Goal: Information Seeking & Learning: Find specific fact

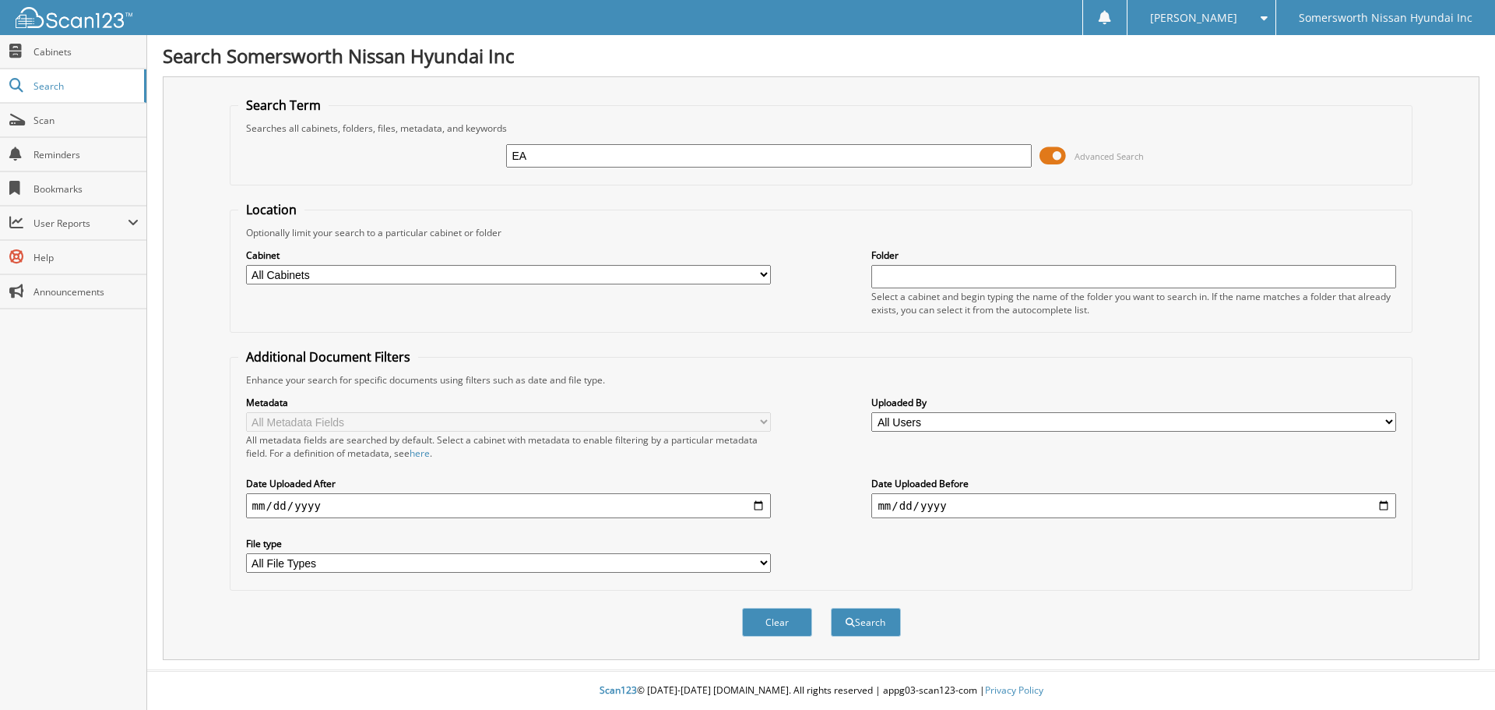
type input "E"
type input "SHARRON EASTMAN"
click at [831, 608] on button "Search" at bounding box center [866, 622] width 70 height 29
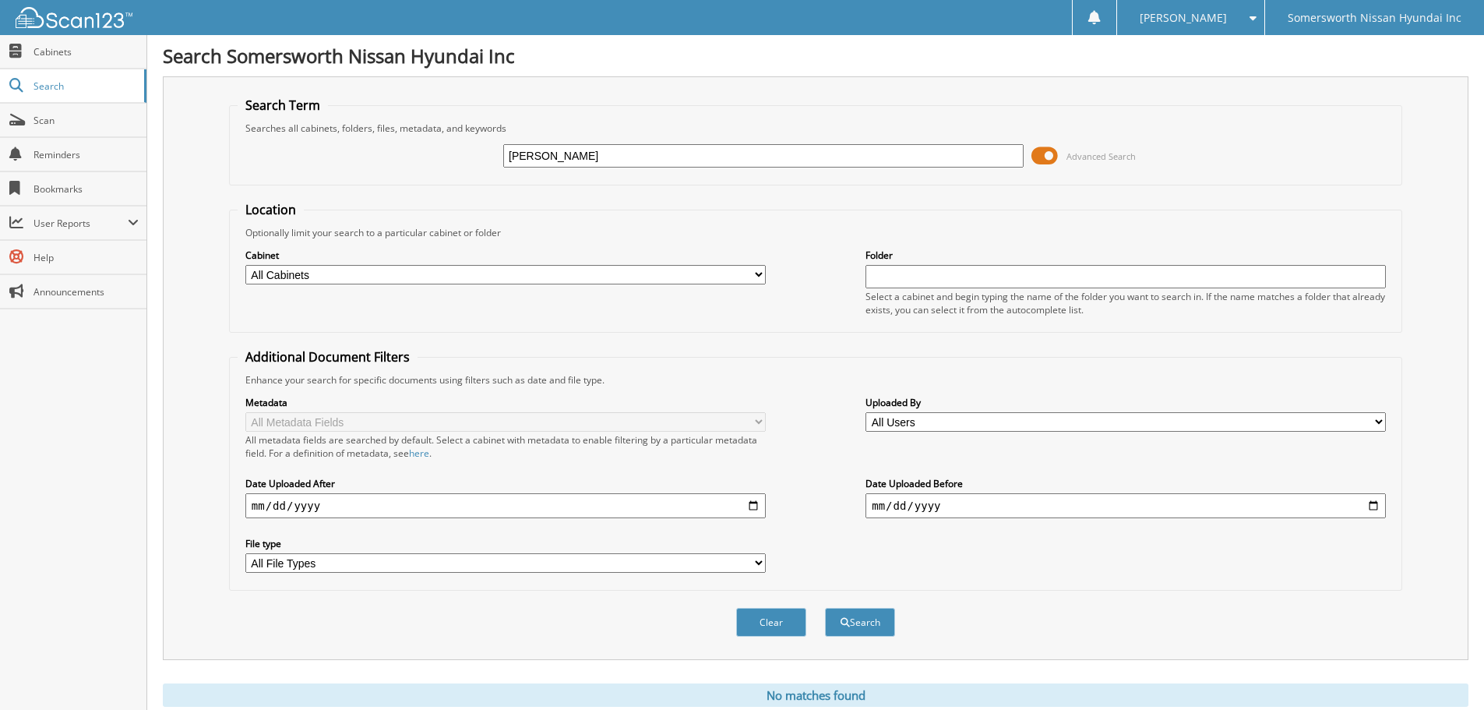
click at [569, 150] on input "[PERSON_NAME]" at bounding box center [763, 155] width 520 height 23
type input "EASTMAN"
click at [825, 608] on button "Search" at bounding box center [860, 622] width 70 height 29
click at [726, 150] on input "EASTMAN" at bounding box center [763, 155] width 520 height 23
type input "EASTMAN ELANTRA"
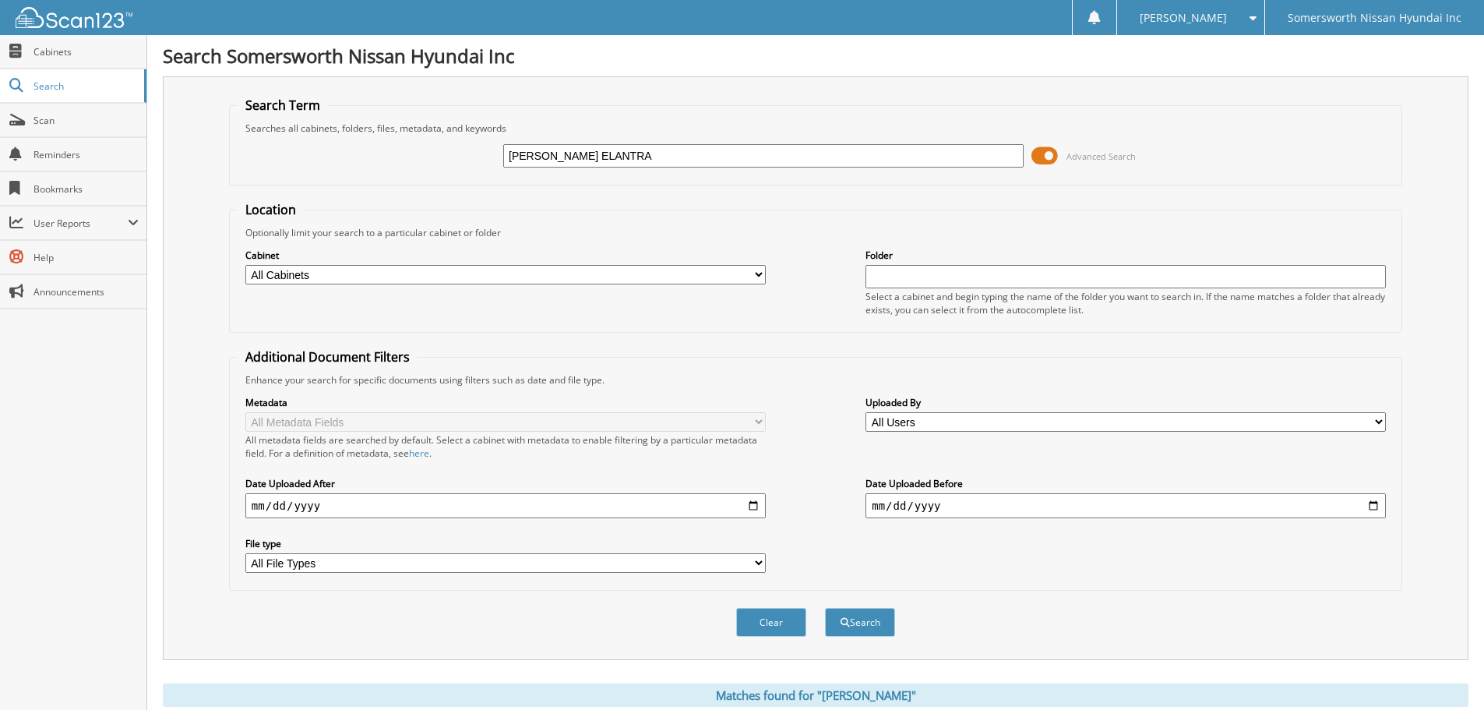
click at [825, 608] on button "Search" at bounding box center [860, 622] width 70 height 29
click at [641, 150] on input "[PERSON_NAME] ELANTRA" at bounding box center [763, 155] width 520 height 23
type input "[PERSON_NAME]"
click at [825, 608] on button "Search" at bounding box center [860, 622] width 70 height 29
click at [713, 280] on select "All Cabinets ACCOUNTS PAYABLE ACCOUNTS REC AP CK RUNS PARTS RENTALS RETAIL DEALS" at bounding box center [505, 274] width 520 height 19
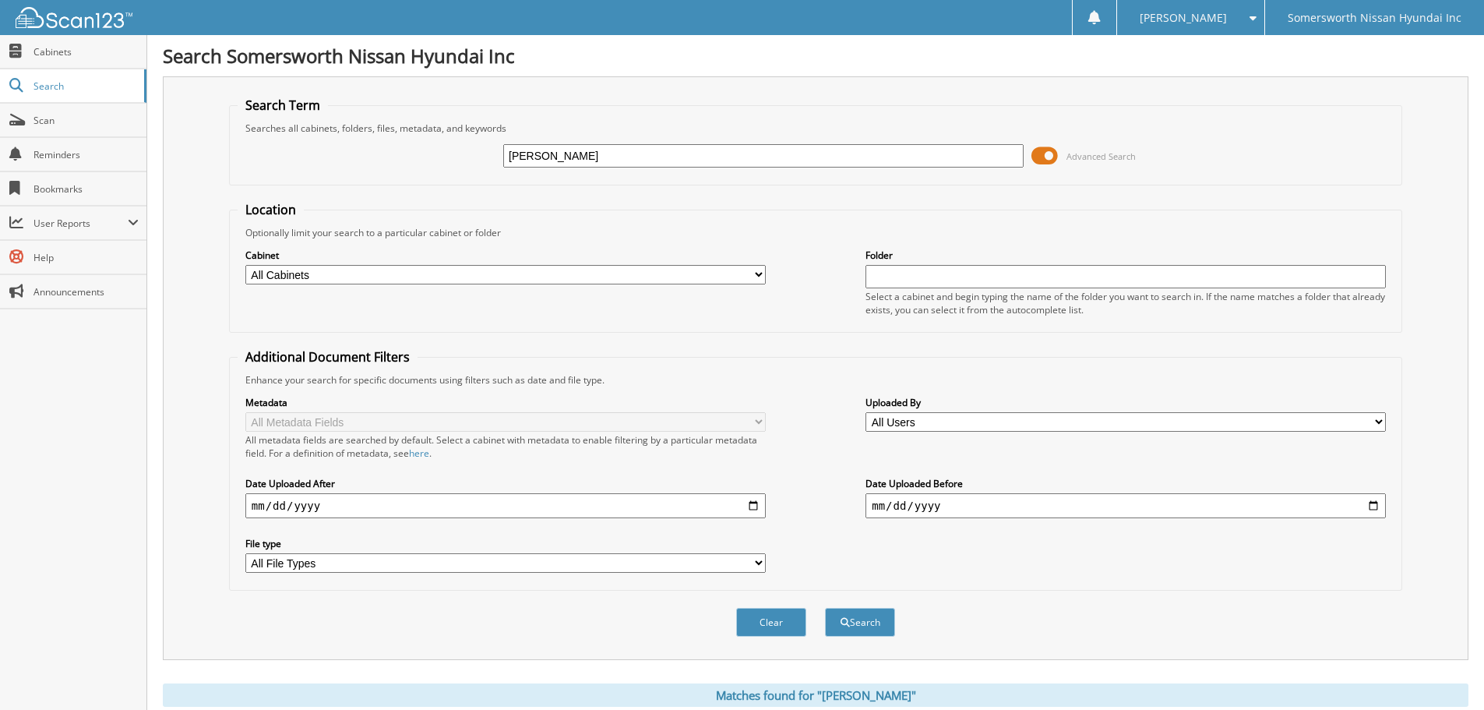
select select "21479"
click at [245, 265] on select "All Cabinets ACCOUNTS PAYABLE ACCOUNTS REC AP CK RUNS PARTS RENTALS RETAIL DEALS" at bounding box center [505, 274] width 520 height 19
click at [864, 618] on button "Search" at bounding box center [860, 622] width 70 height 29
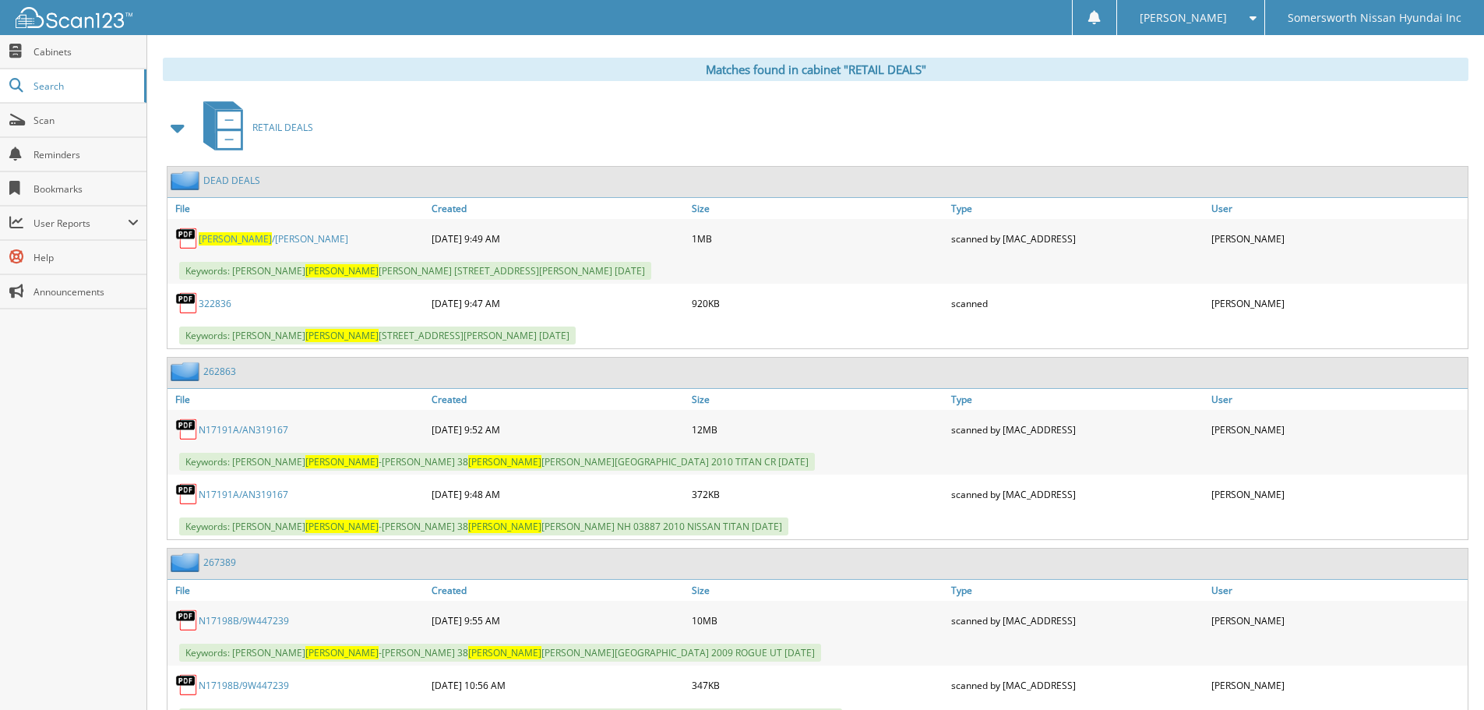
scroll to position [5, 0]
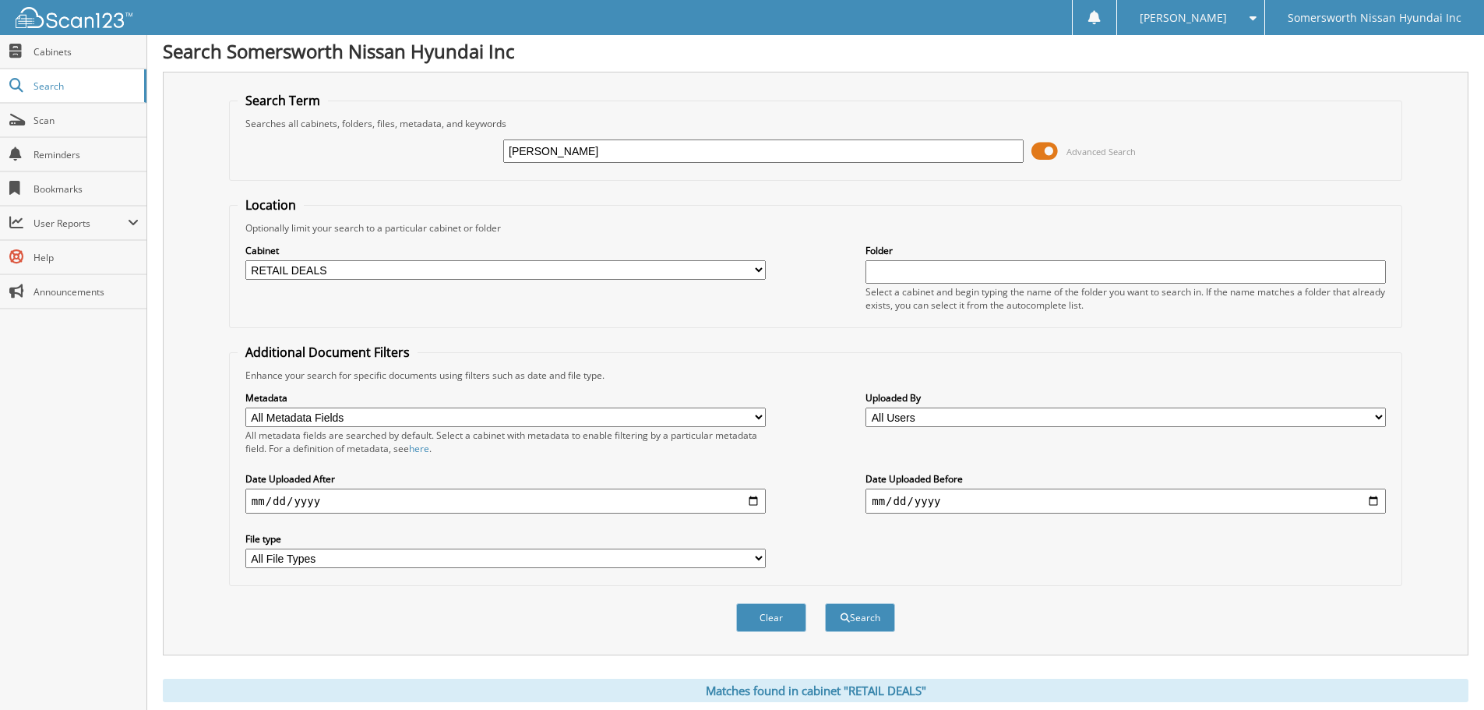
click at [797, 149] on input "EASTMAN" at bounding box center [763, 150] width 520 height 23
type input "2072050671"
click at [825, 603] on button "Search" at bounding box center [860, 617] width 70 height 29
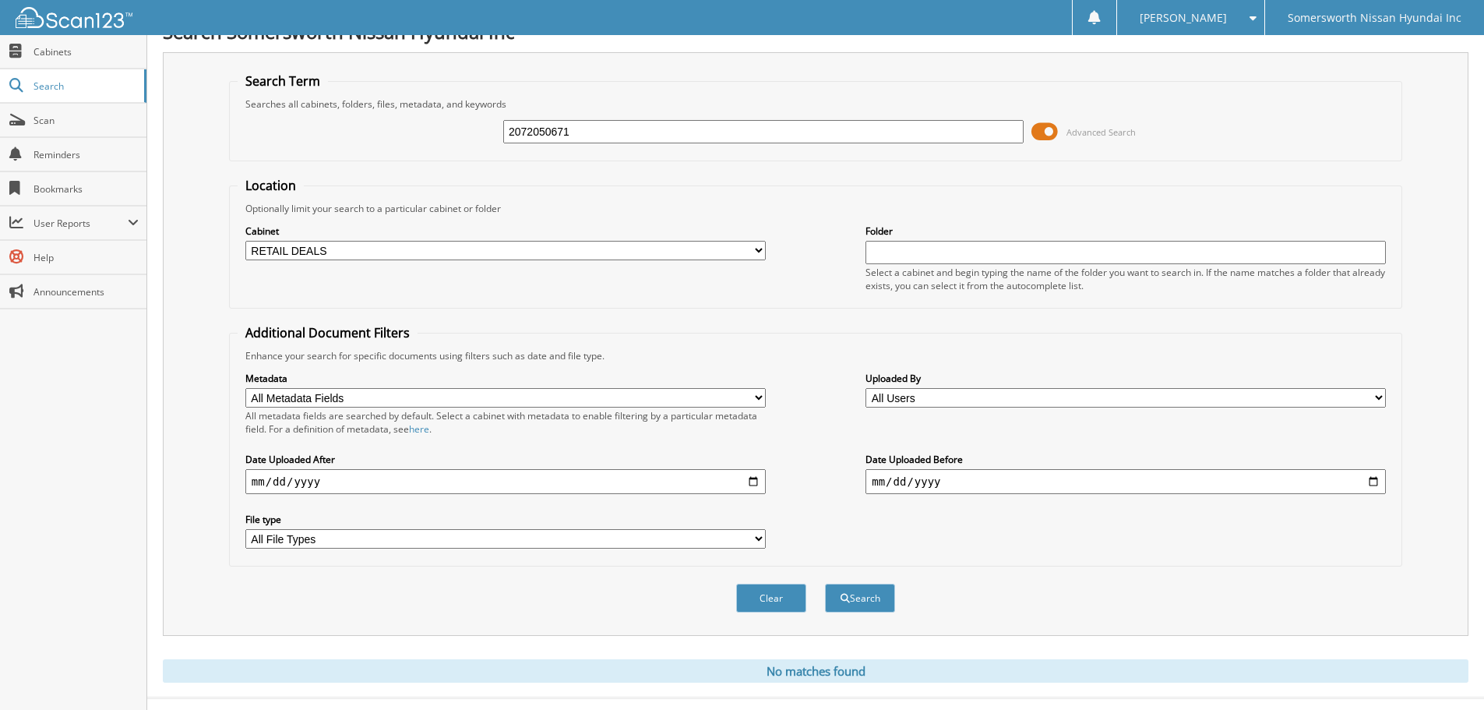
scroll to position [52, 0]
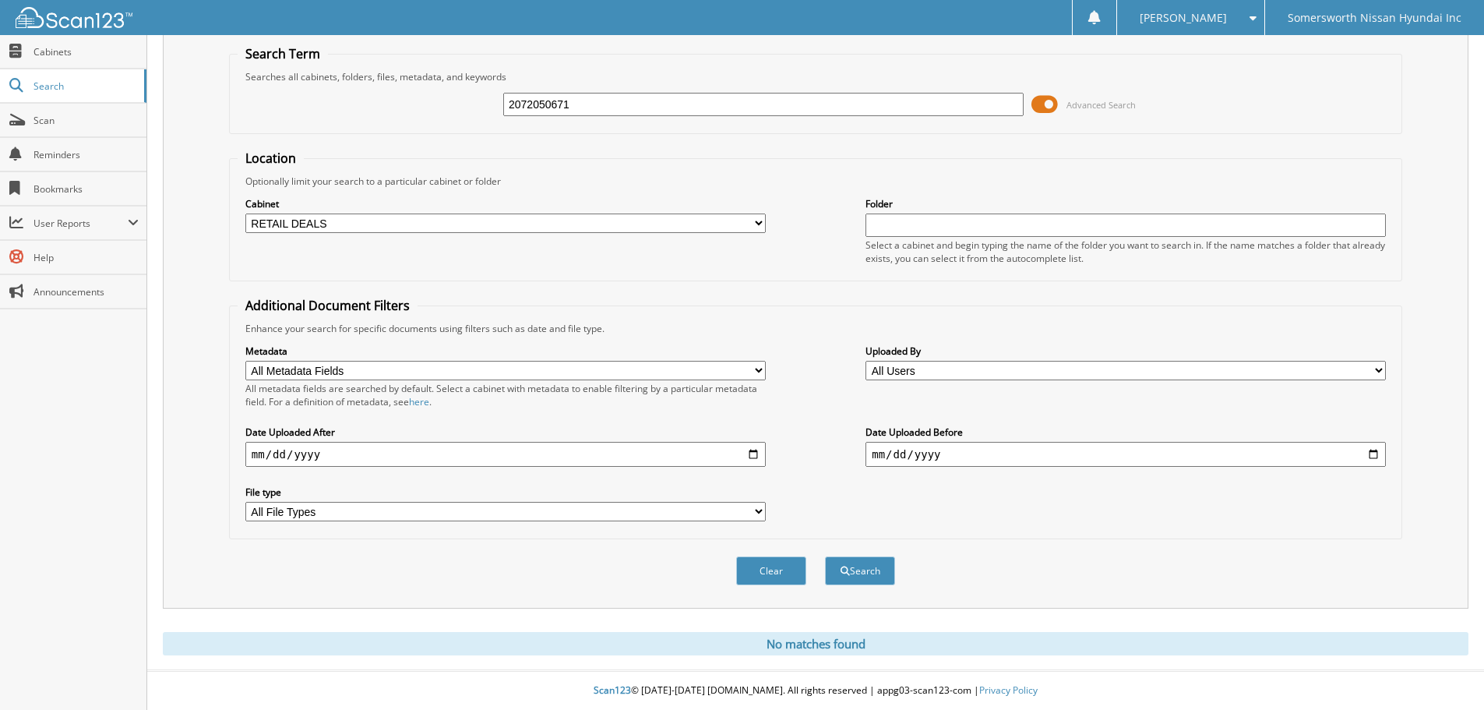
click at [621, 98] on input "2072050671" at bounding box center [763, 104] width 520 height 23
type input "2072050621"
click at [825, 556] on button "Search" at bounding box center [860, 570] width 70 height 29
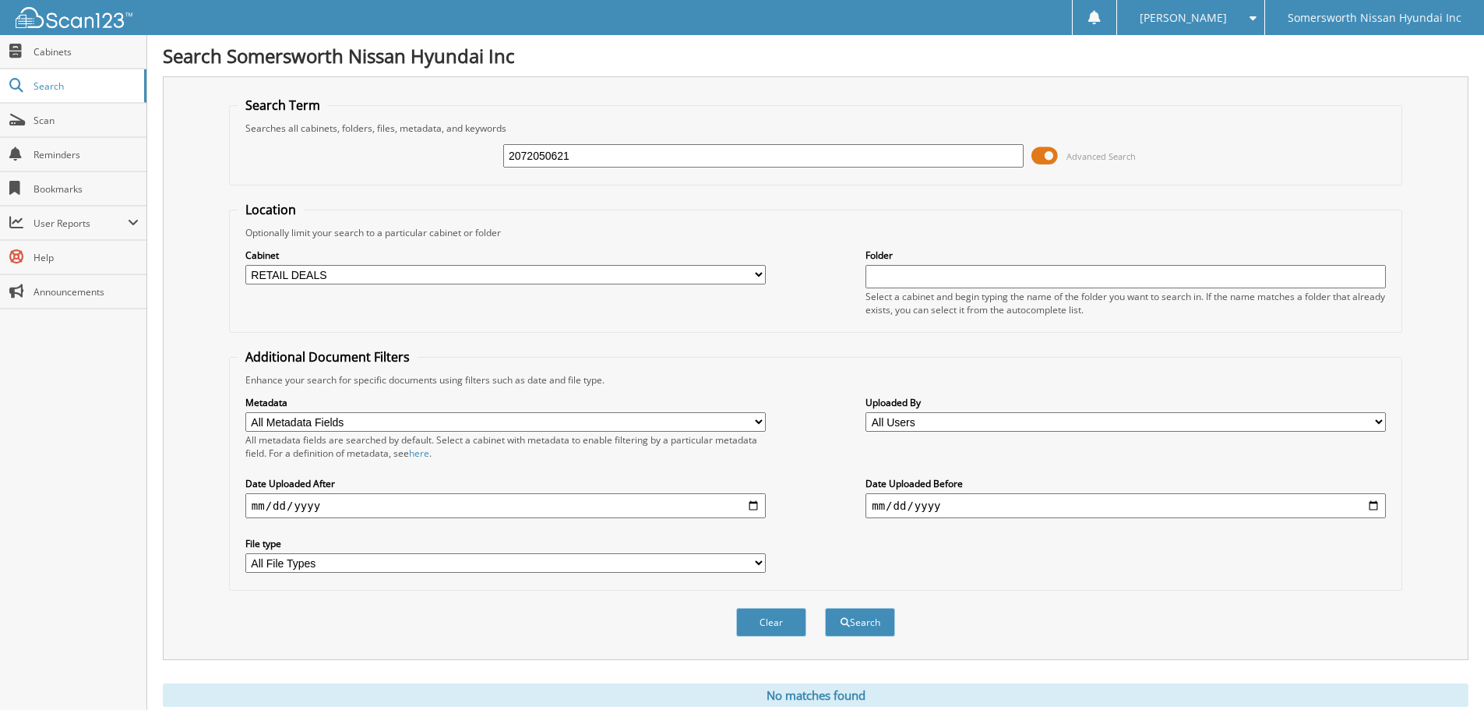
click at [618, 146] on input "2072050621" at bounding box center [763, 155] width 520 height 23
type input "[PERSON_NAME]"
click at [825, 608] on button "Search" at bounding box center [860, 622] width 70 height 29
click at [635, 154] on input "[PERSON_NAME]" at bounding box center [763, 155] width 520 height 23
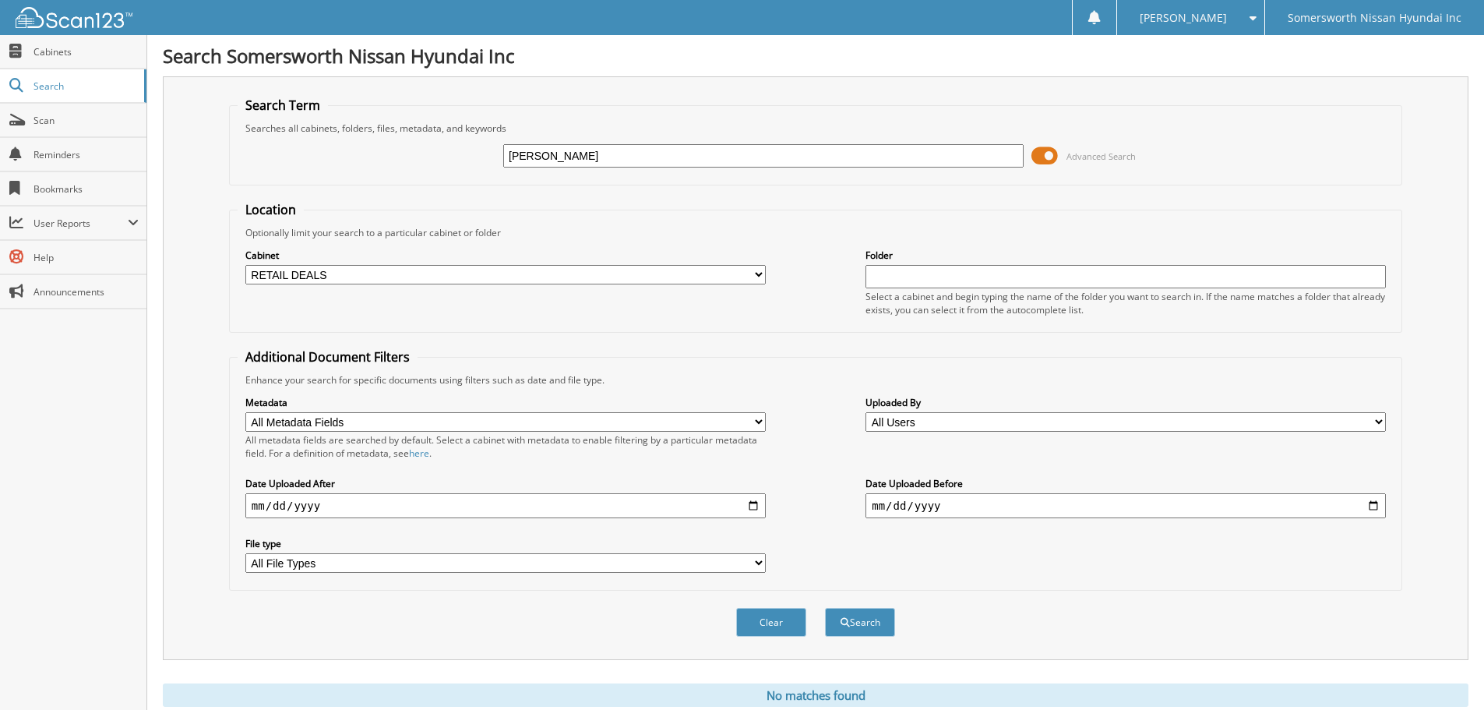
type input "[PERSON_NAME]"
click at [861, 617] on button "Search" at bounding box center [860, 622] width 70 height 29
click at [498, 315] on div "Cabinet All Cabinets ACCOUNTS PAYABLE ACCOUNTS REC AP CK RUNS PARTS RENTALS" at bounding box center [816, 281] width 1156 height 85
click at [667, 150] on input "SHARRON EASTMAN" at bounding box center [763, 155] width 520 height 23
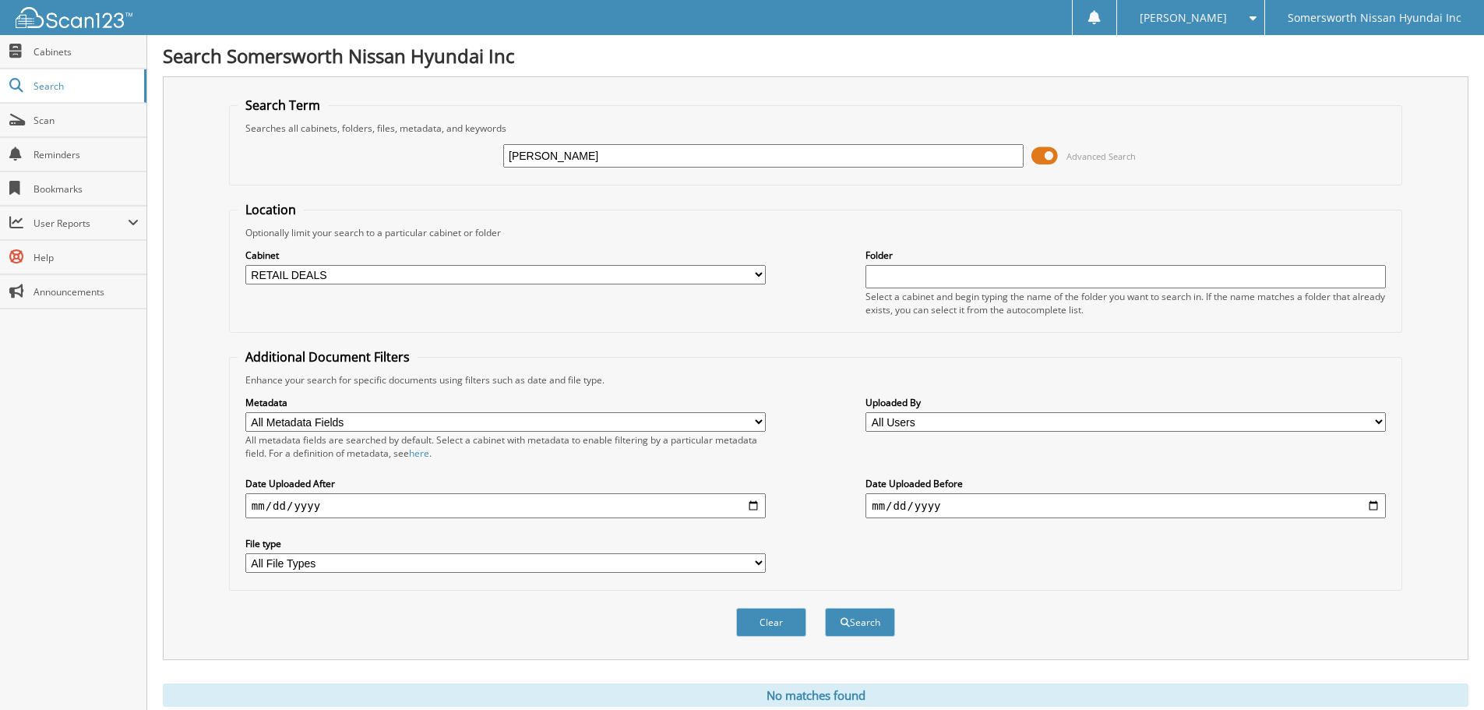
click at [667, 150] on input "SHARRON EASTMAN" at bounding box center [763, 155] width 520 height 23
type input "S"
type input "[US_VEHICLE_IDENTIFICATION_NUMBER]"
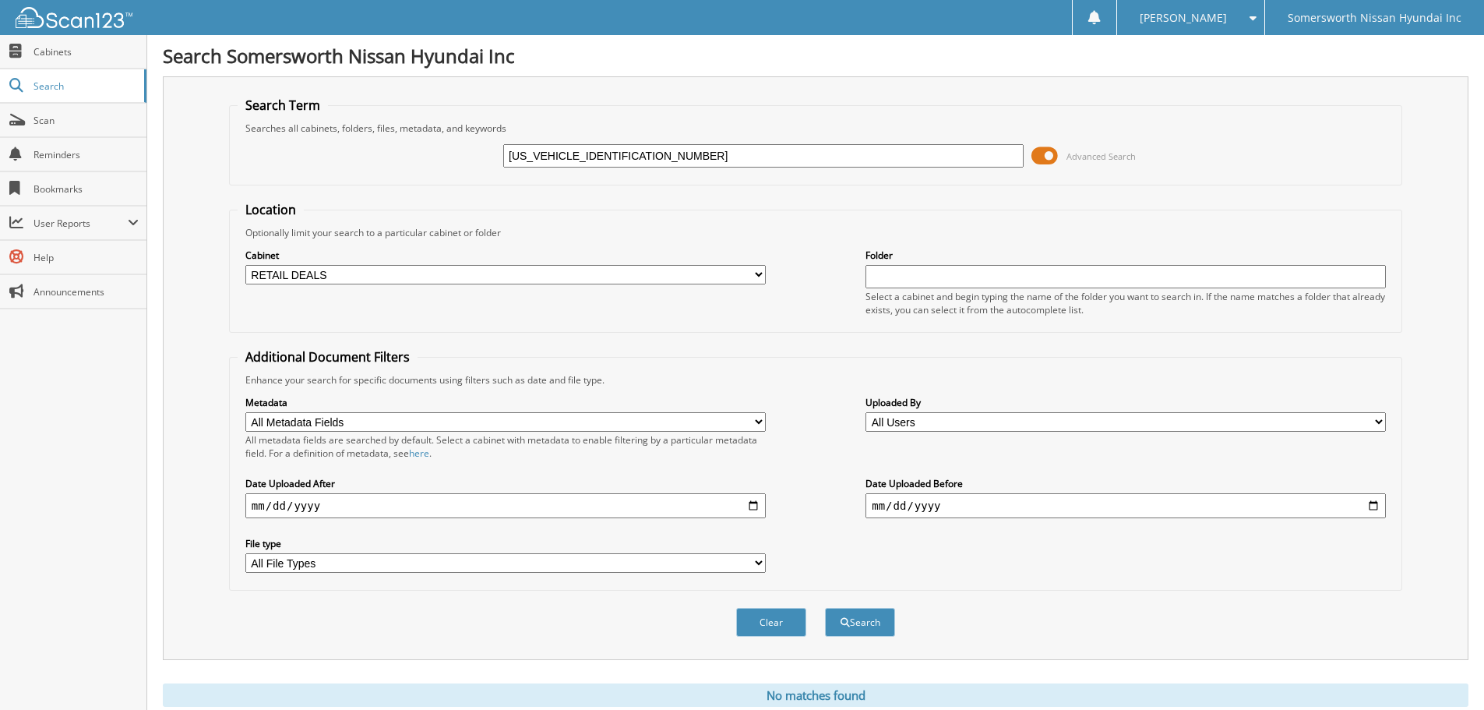
click at [825, 608] on button "Search" at bounding box center [860, 622] width 70 height 29
